Goal: Find specific page/section: Find specific page/section

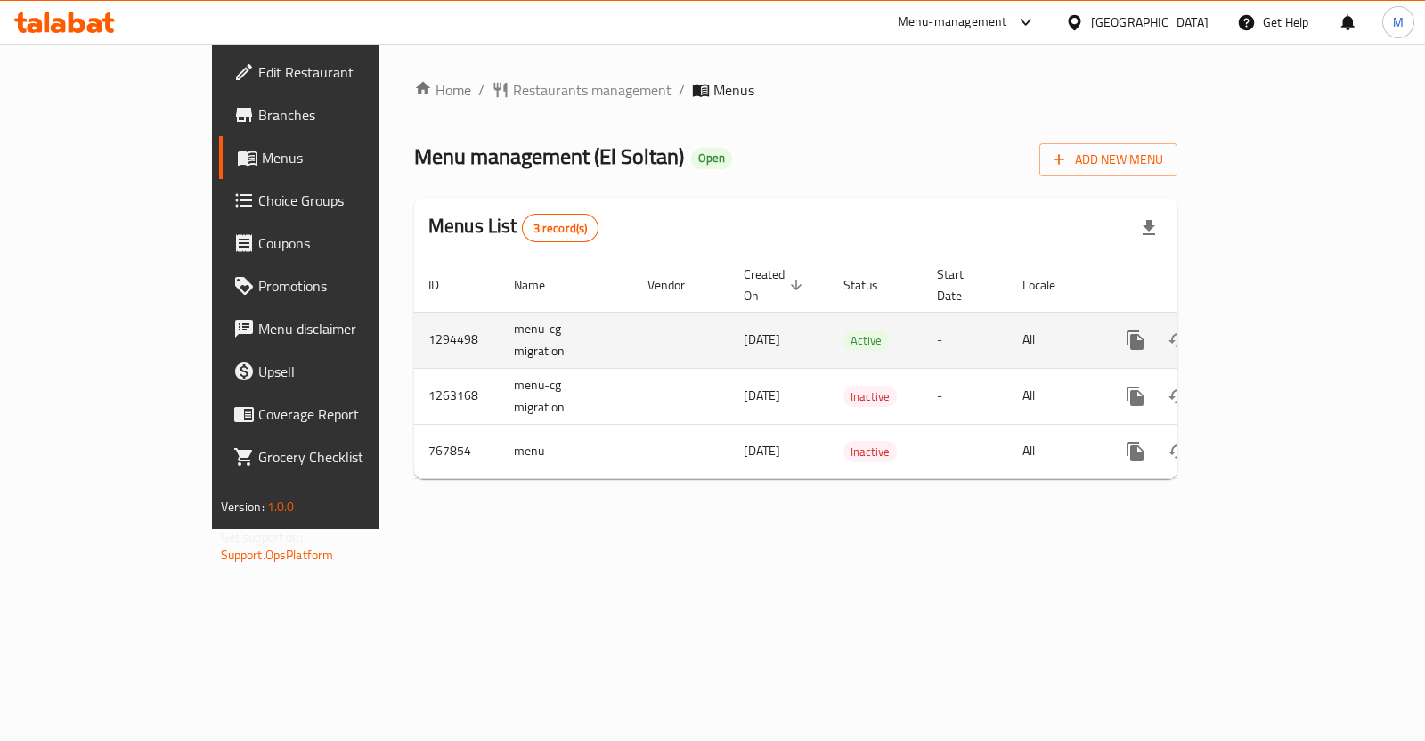
click at [500, 321] on td "menu-cg migration" at bounding box center [567, 340] width 134 height 56
click at [500, 322] on td "menu-cg migration" at bounding box center [567, 340] width 134 height 56
click at [1274, 329] on icon "enhanced table" at bounding box center [1263, 339] width 21 height 21
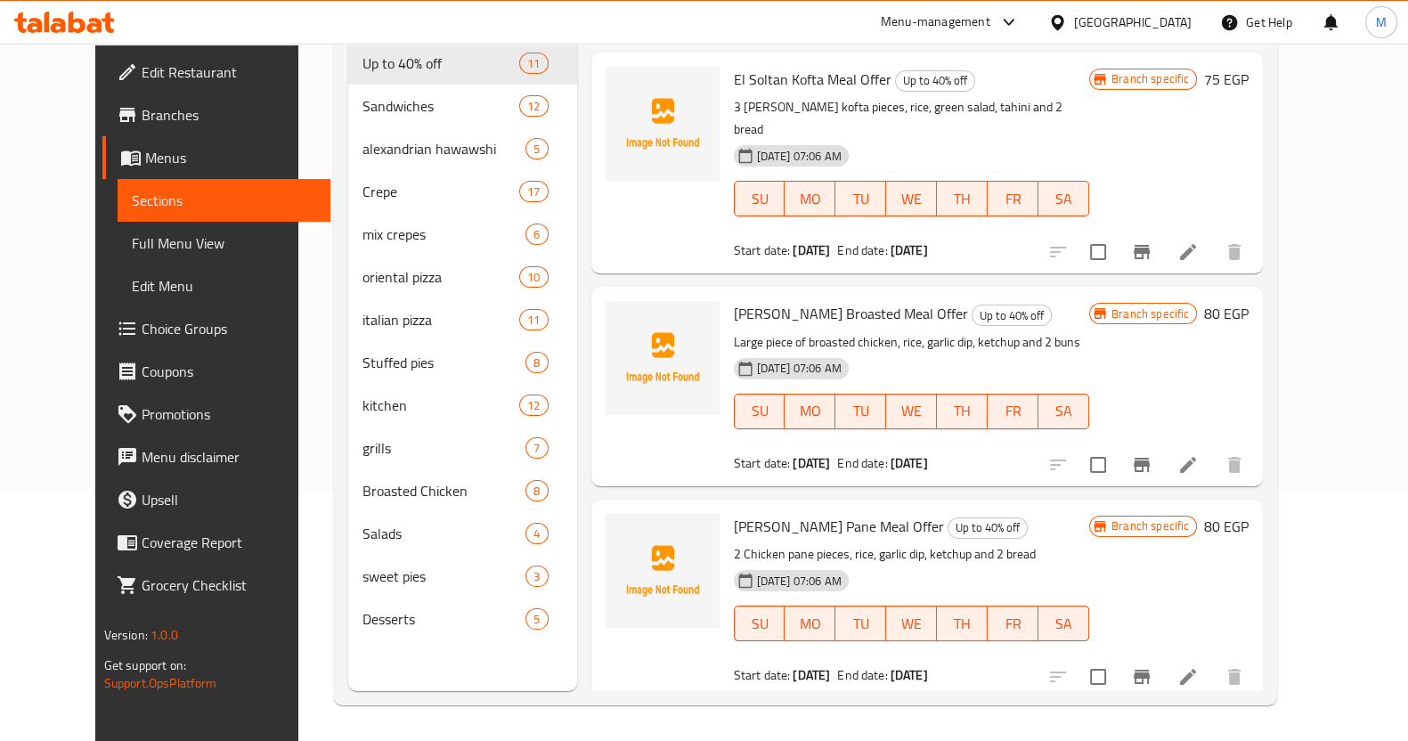
scroll to position [535, 0]
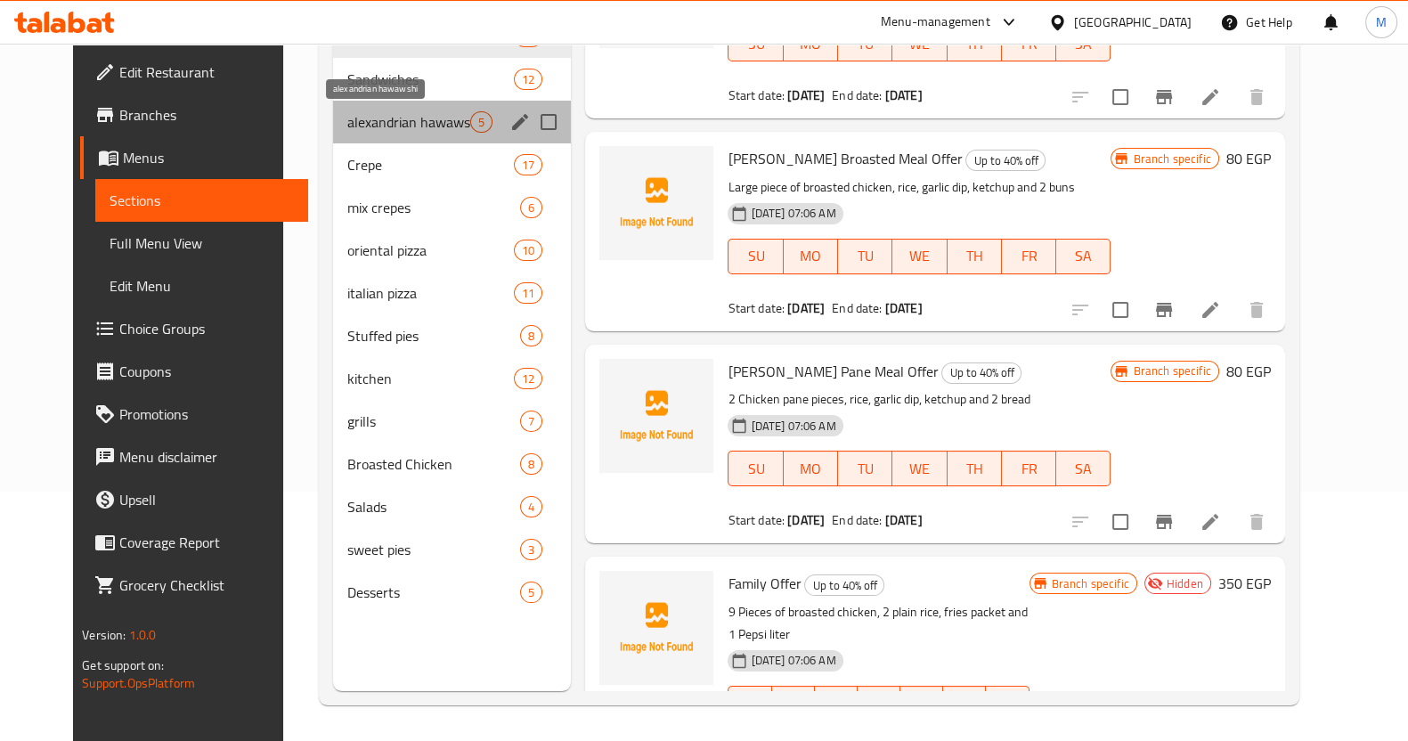
click at [382, 129] on span "alexandrian hawawshi" at bounding box center [408, 121] width 123 height 21
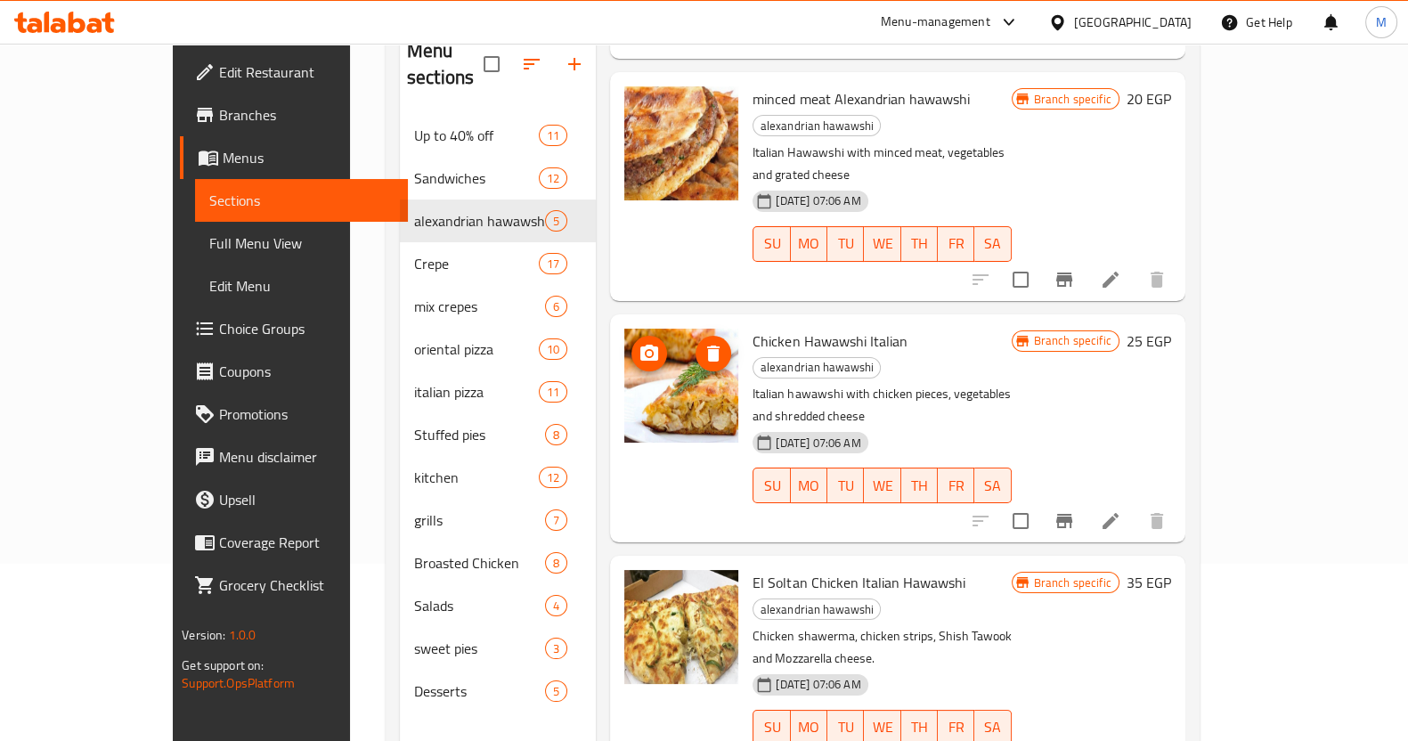
scroll to position [249, 0]
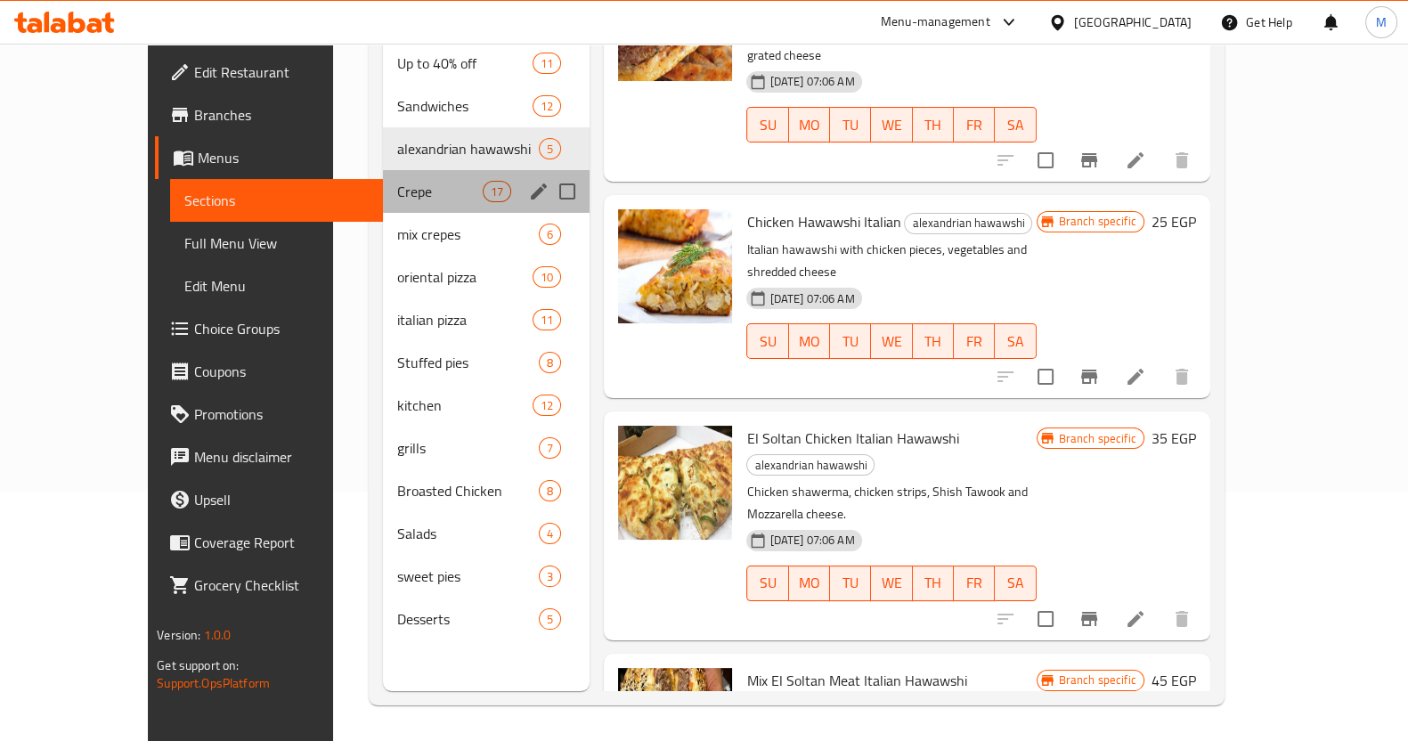
click at [404, 178] on div "Crepe 17" at bounding box center [486, 191] width 207 height 43
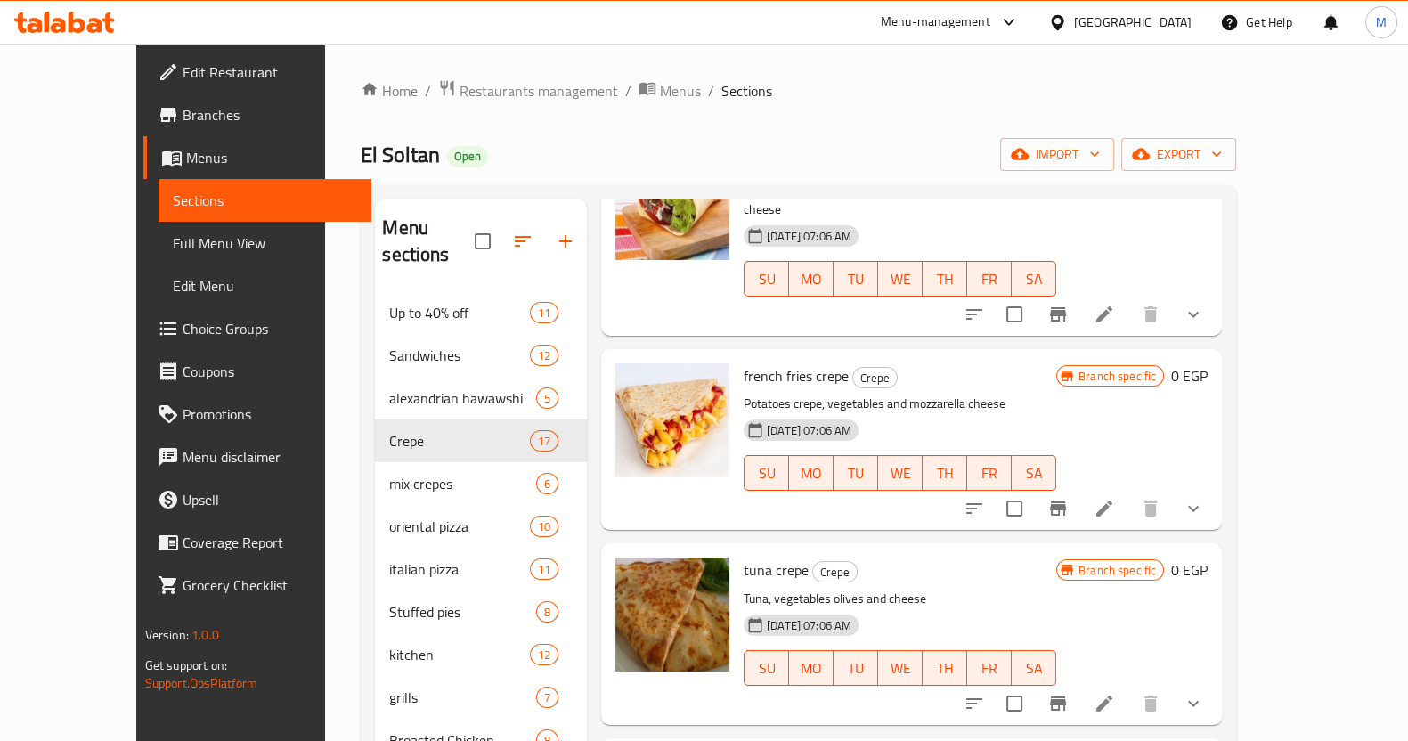
scroll to position [2609, 0]
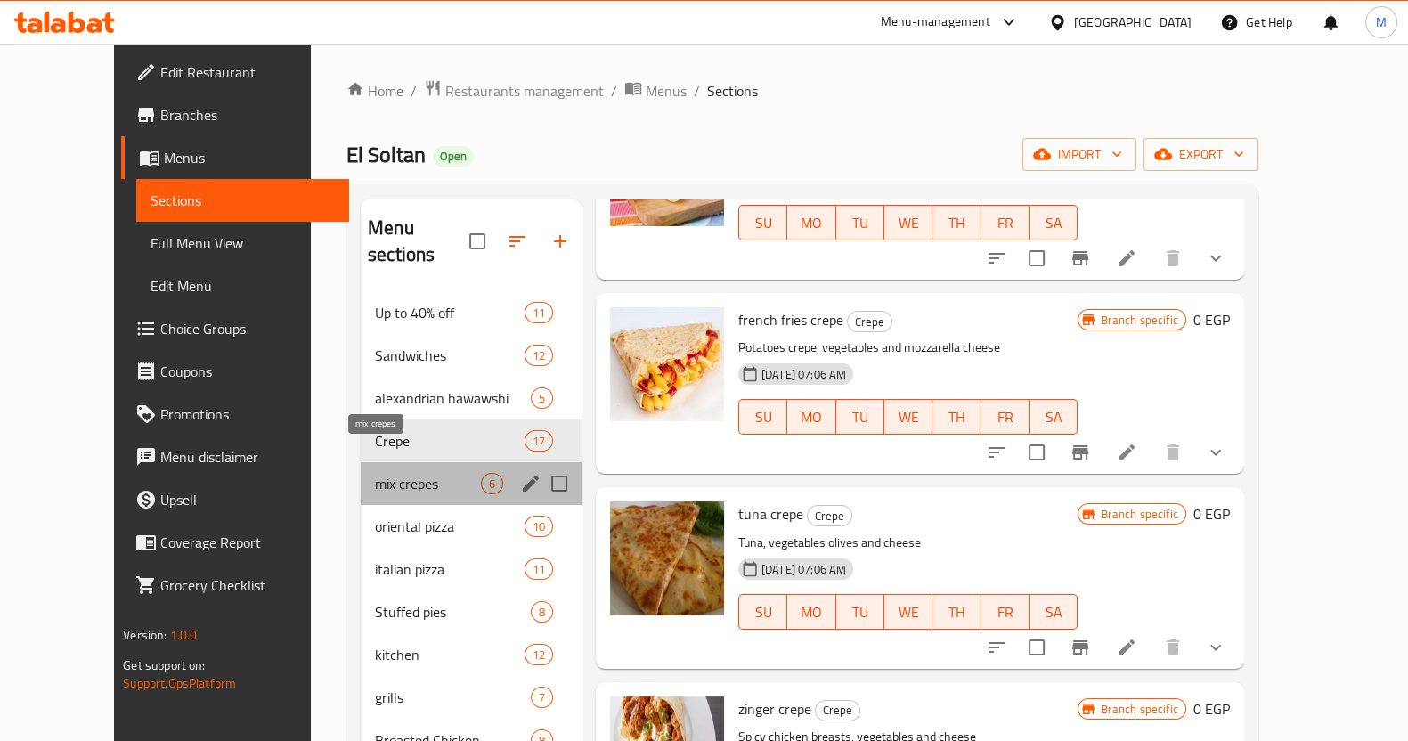
click at [375, 473] on span "mix crepes" at bounding box center [428, 483] width 106 height 21
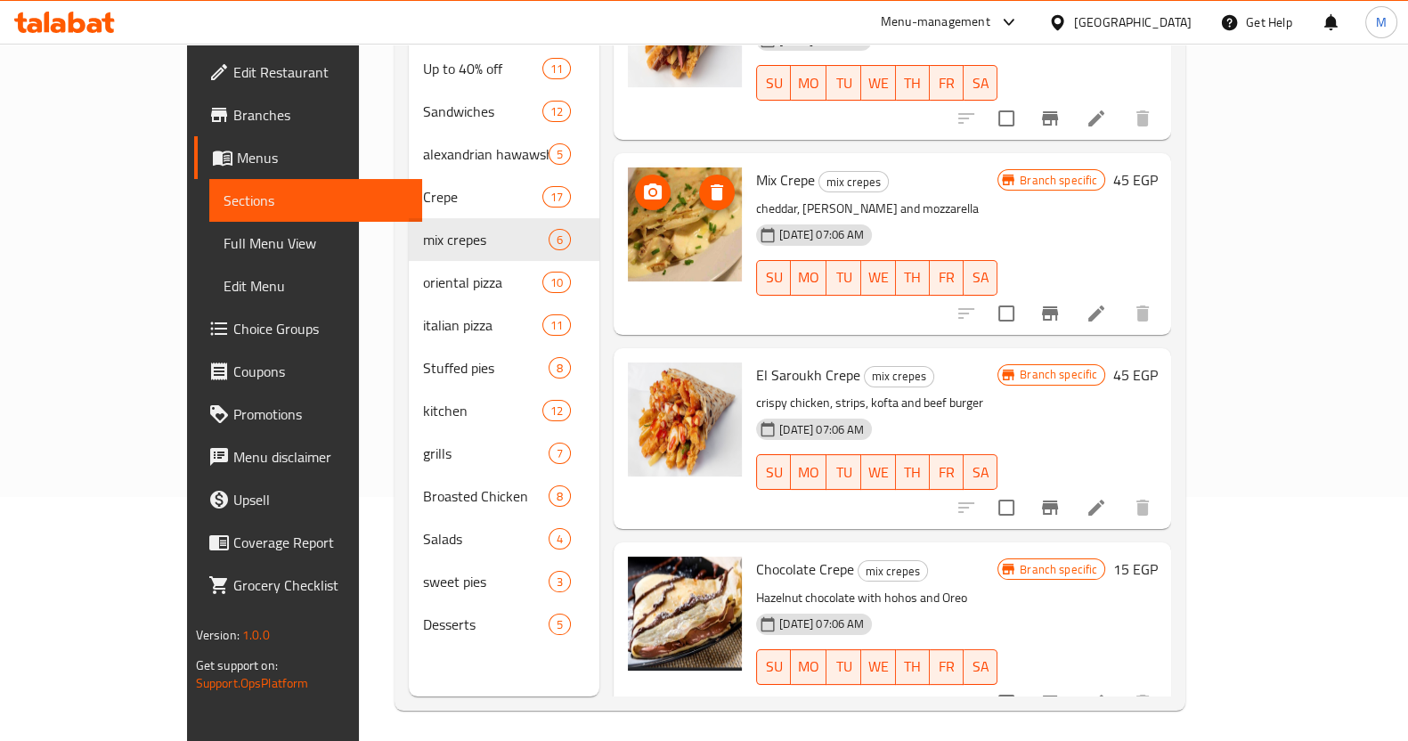
scroll to position [249, 0]
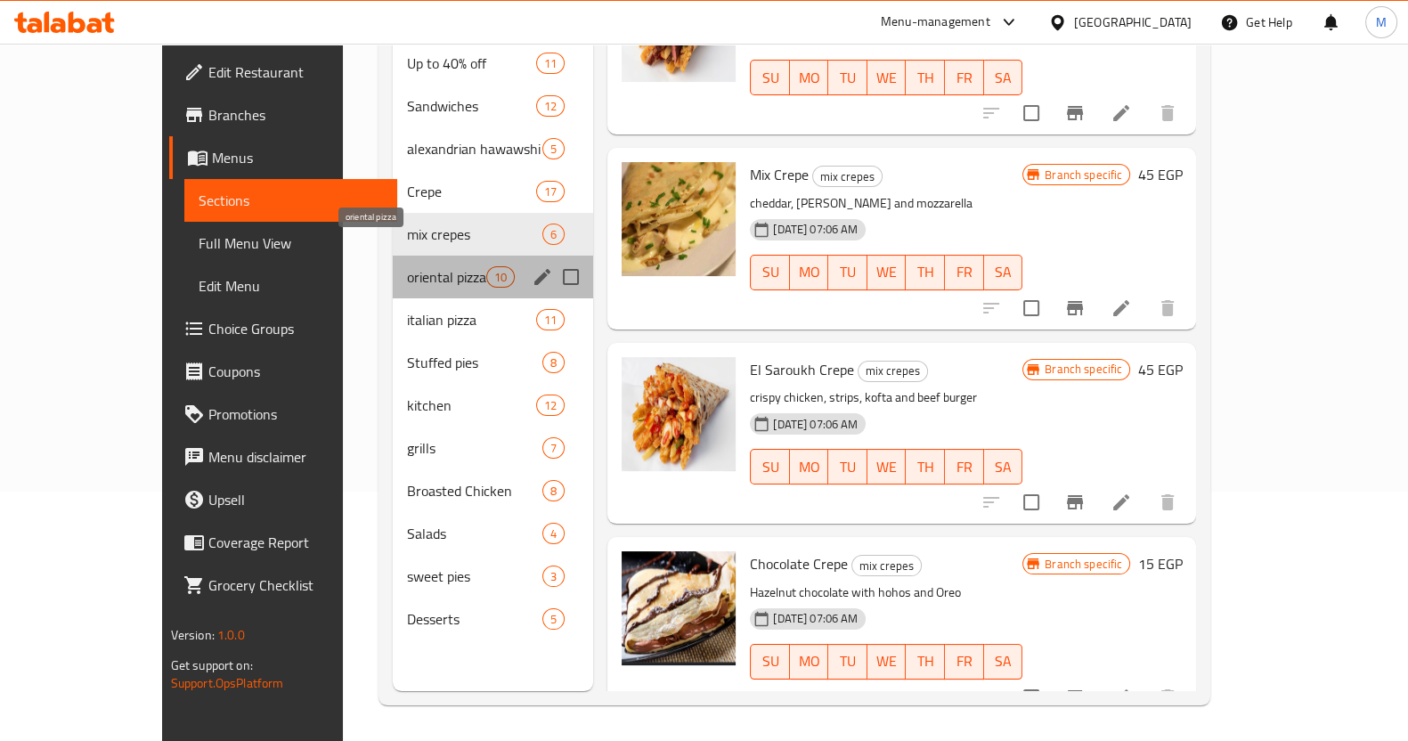
click at [407, 266] on span "oriental pizza" at bounding box center [446, 276] width 79 height 21
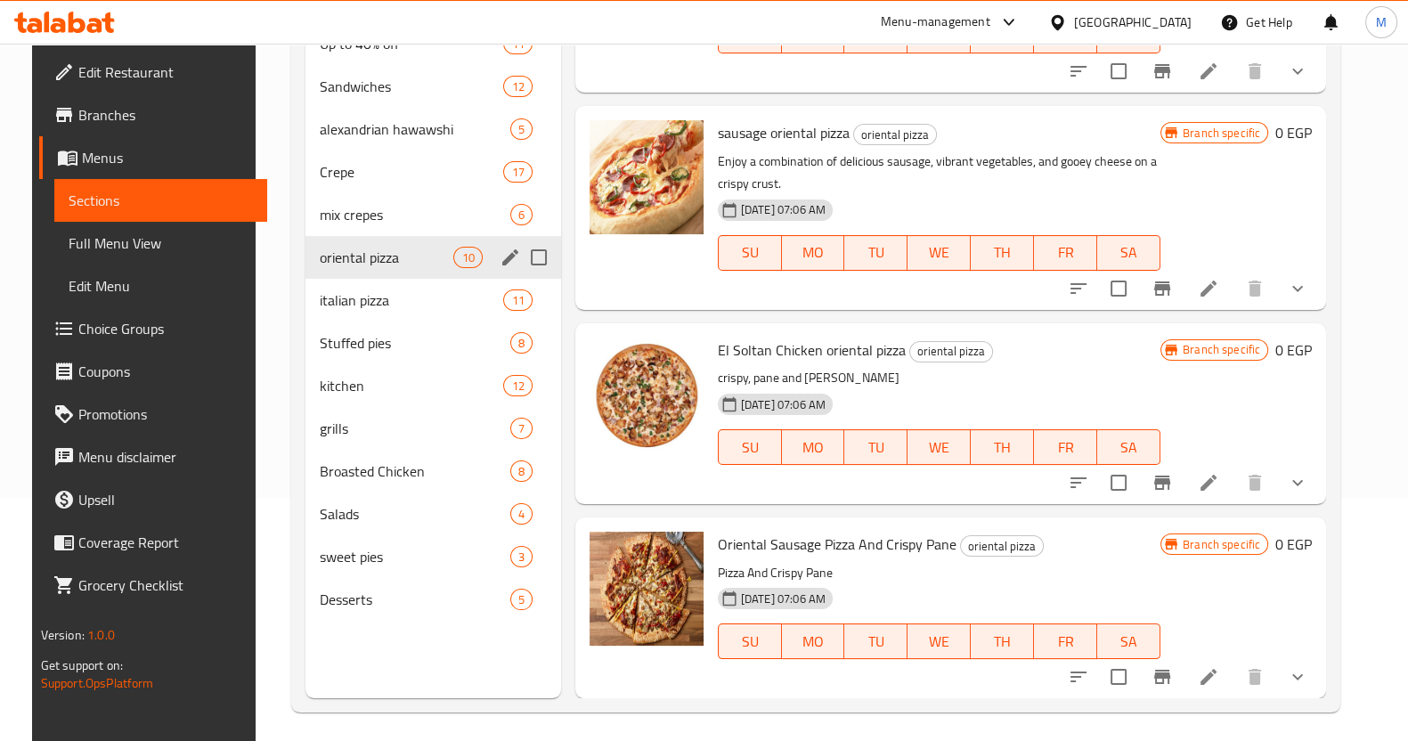
scroll to position [248, 0]
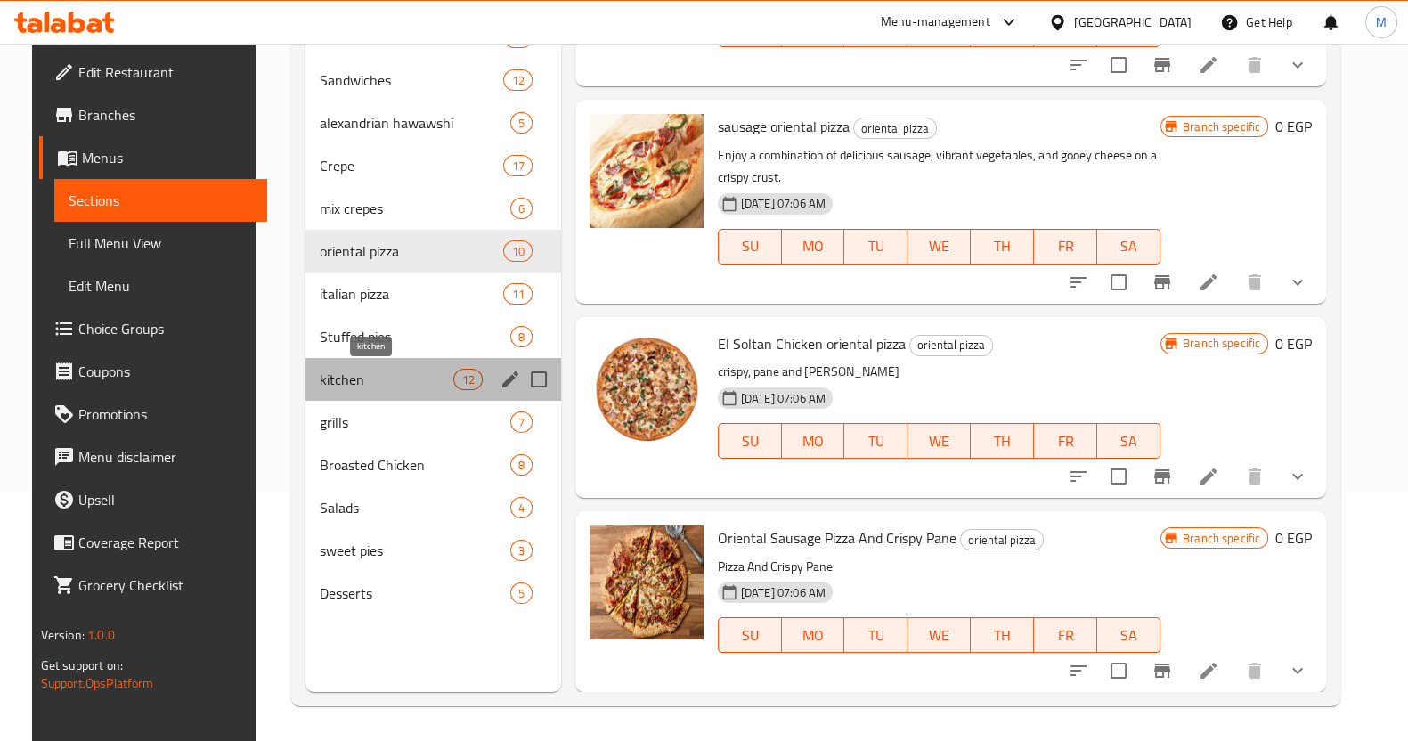
click at [352, 375] on span "kitchen" at bounding box center [387, 379] width 134 height 21
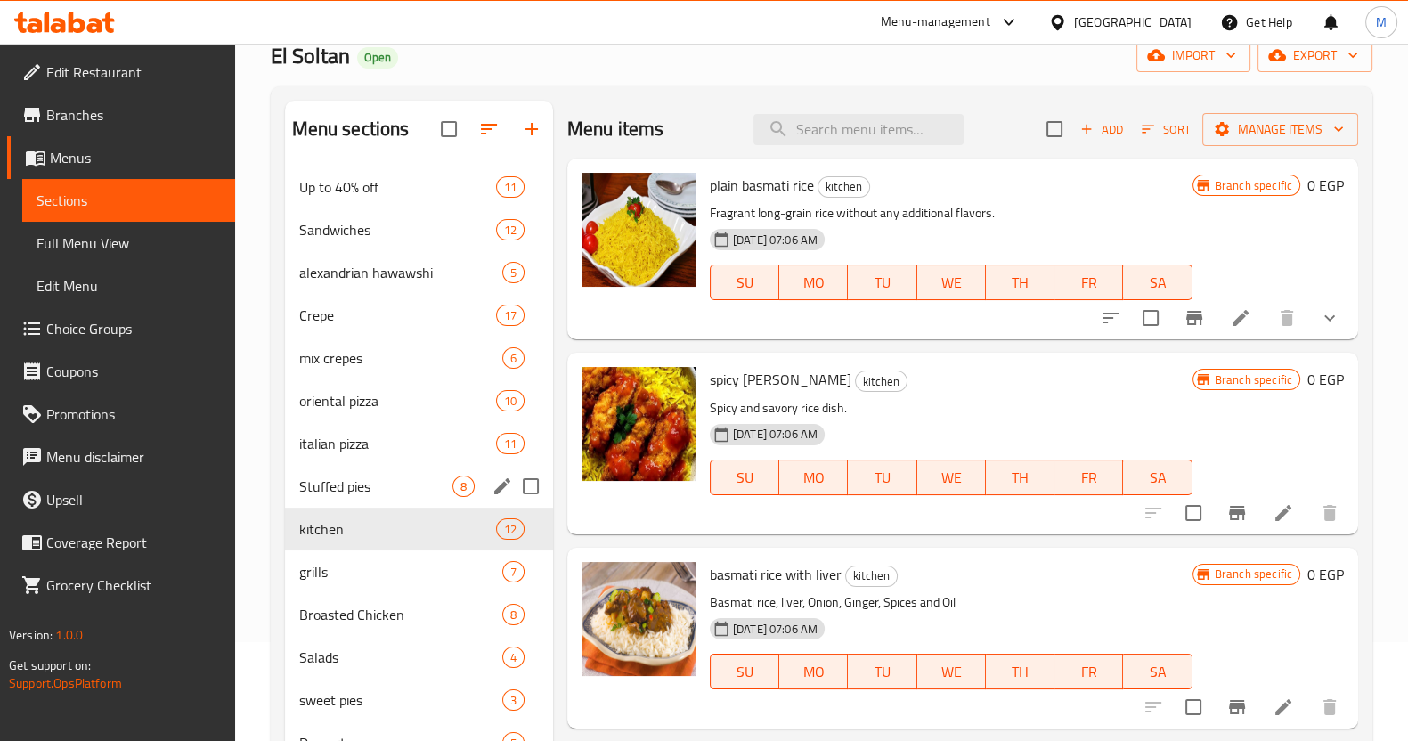
scroll to position [100, 0]
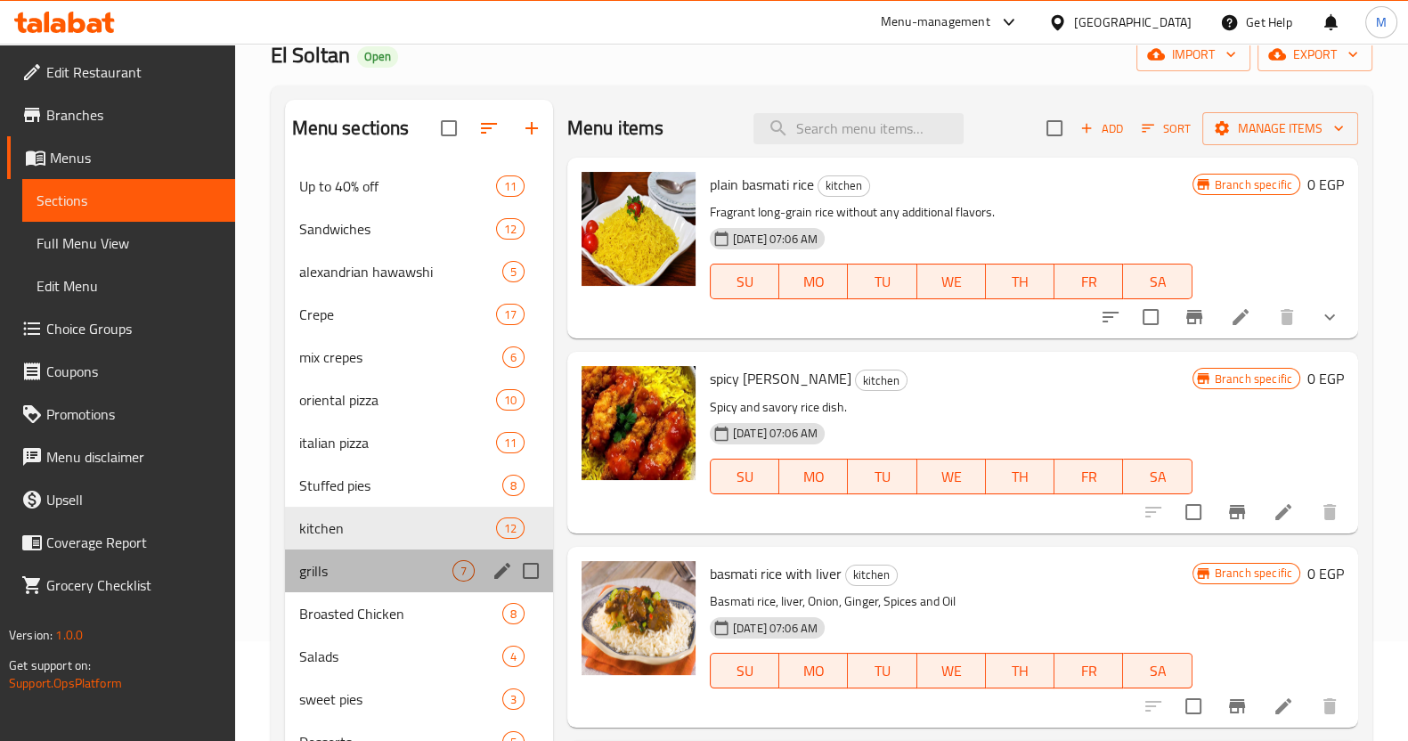
click at [356, 585] on div "grills 7" at bounding box center [419, 570] width 268 height 43
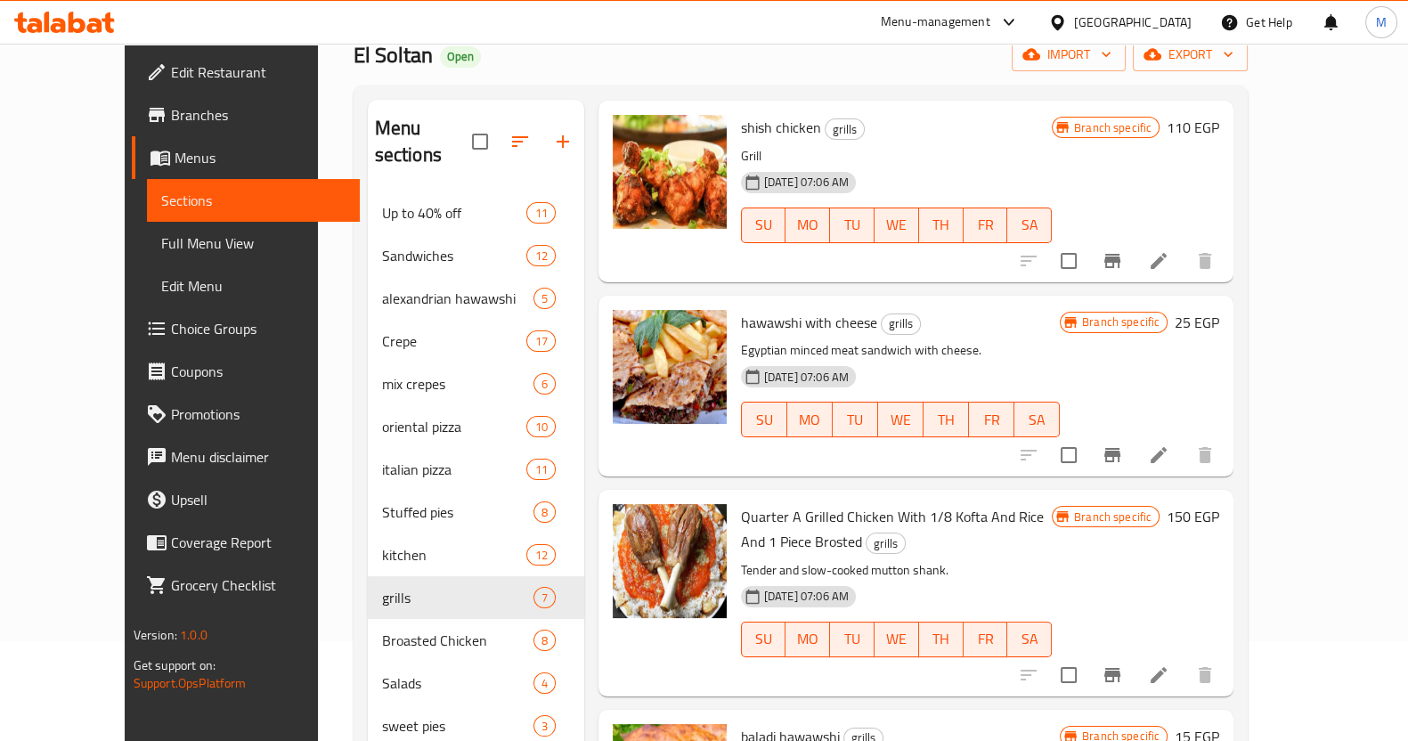
scroll to position [249, 0]
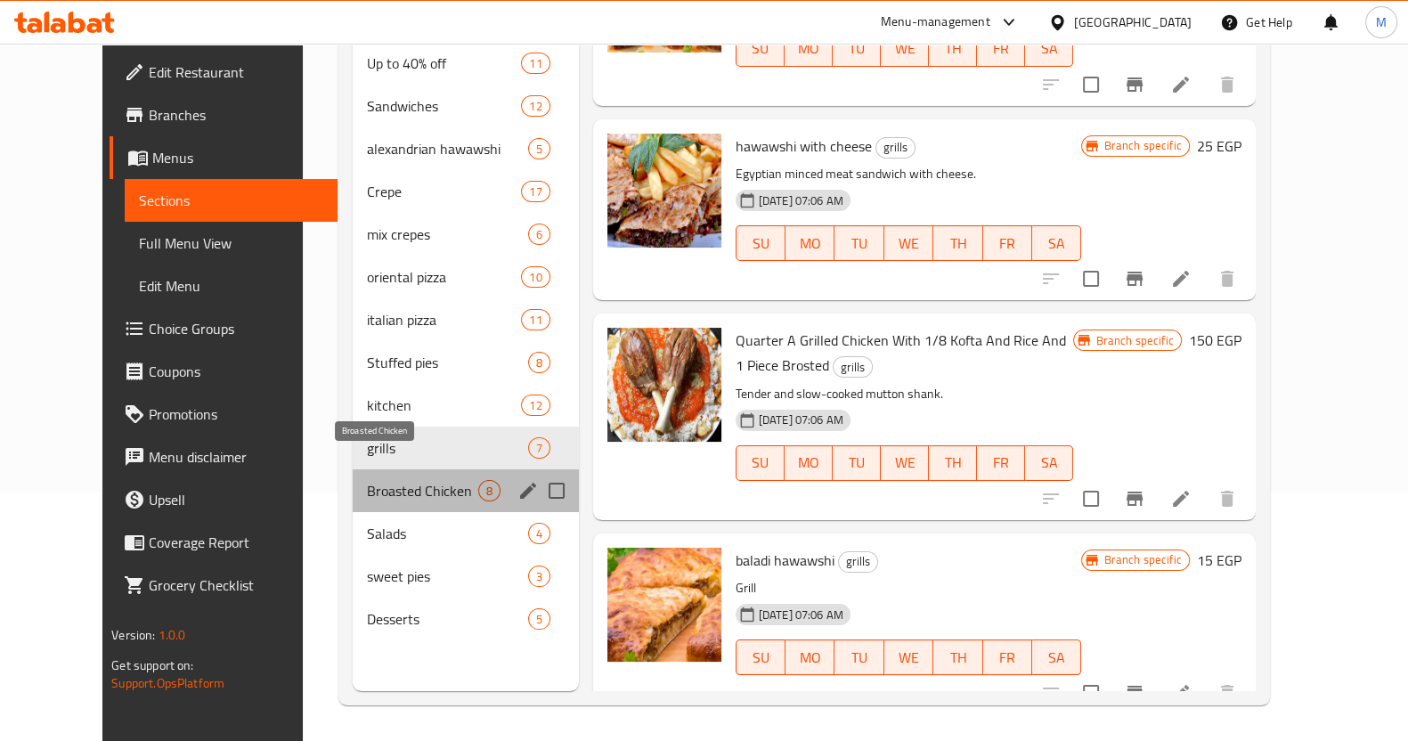
click at [367, 480] on span "Broasted Chicken" at bounding box center [422, 490] width 110 height 21
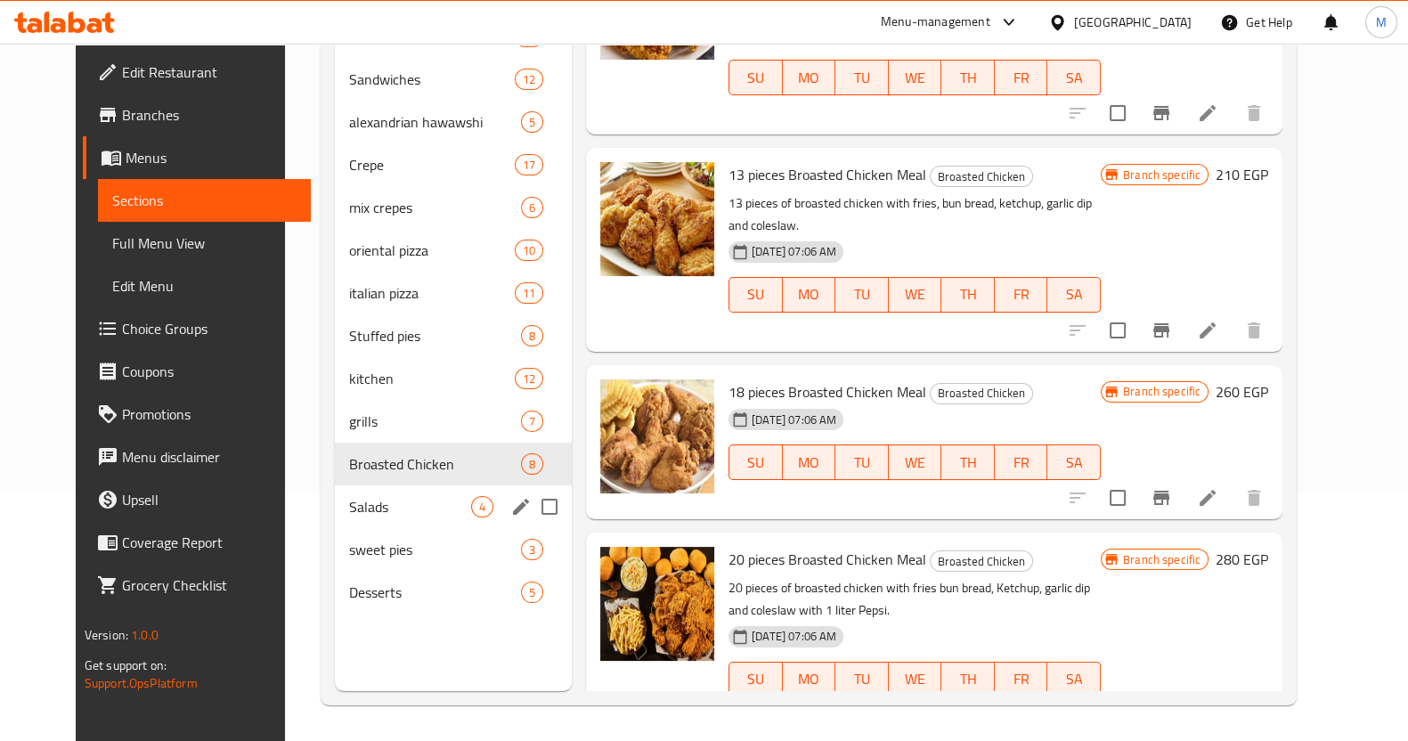
click at [349, 522] on div "Salads 4" at bounding box center [453, 506] width 237 height 43
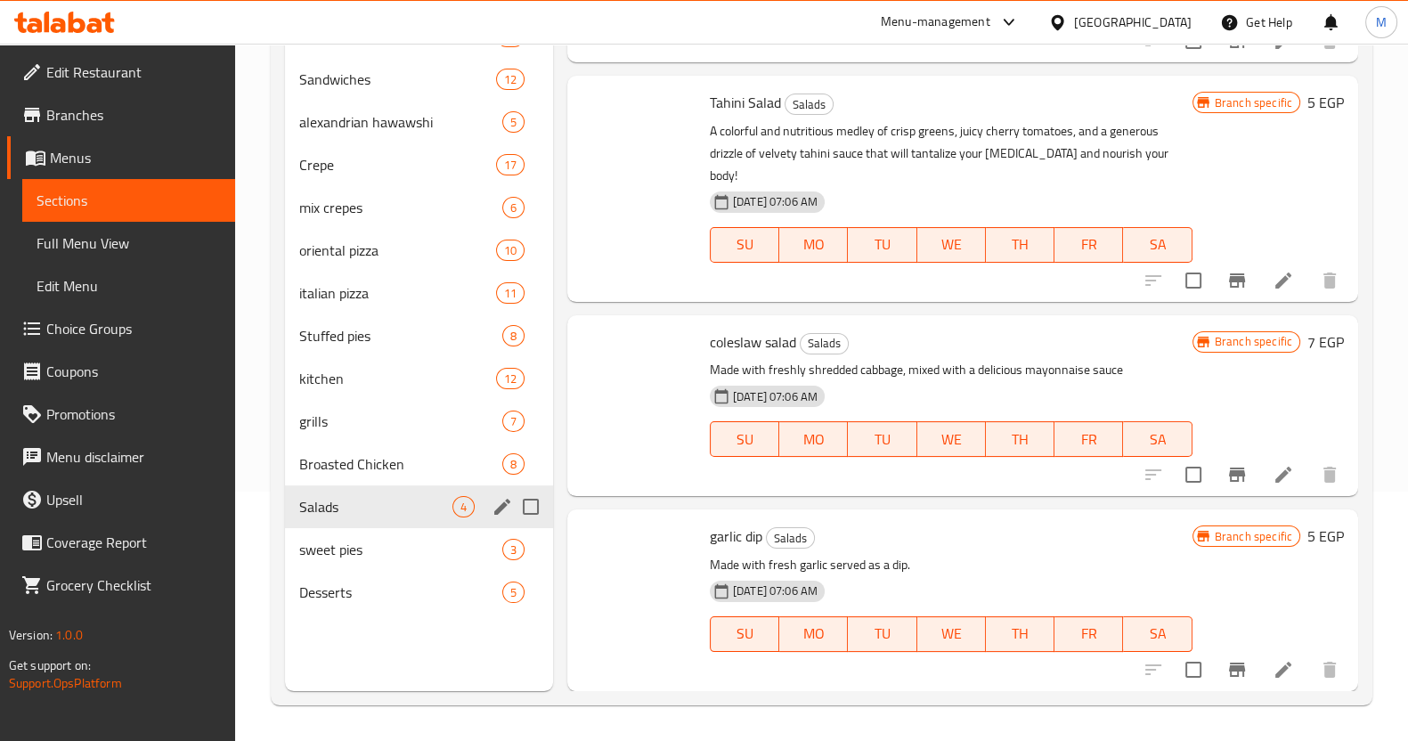
scroll to position [103, 0]
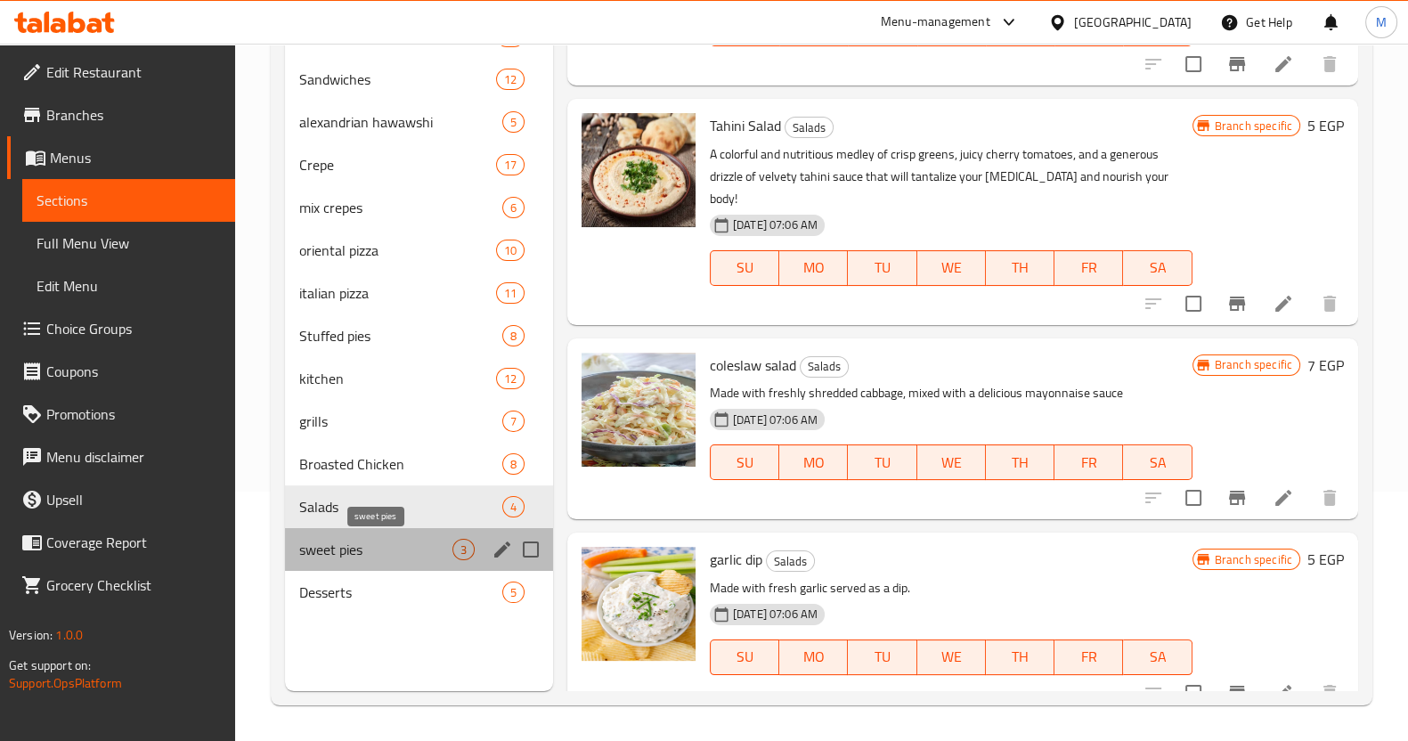
click at [371, 542] on span "sweet pies" at bounding box center [375, 549] width 153 height 21
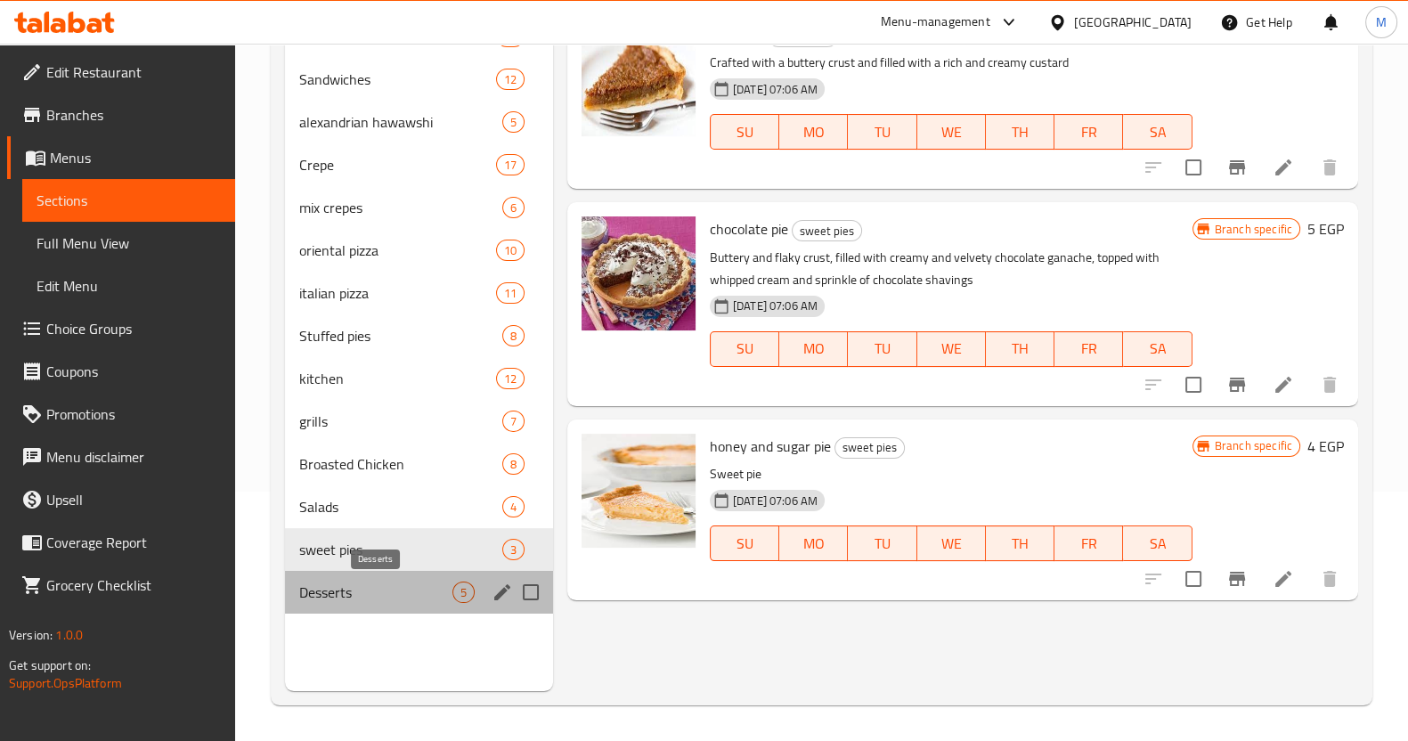
click at [347, 582] on span "Desserts" at bounding box center [375, 592] width 153 height 21
